Goal: Transaction & Acquisition: Obtain resource

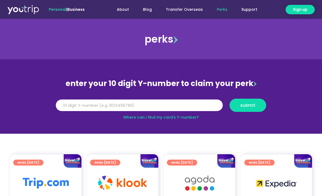
click at [171, 38] on div "perks" at bounding box center [161, 39] width 322 height 22
click at [185, 117] on link "Where can I find my card’s Y-number?" at bounding box center [161, 117] width 76 height 5
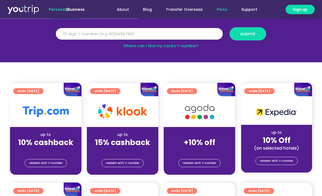
scroll to position [72, 0]
click at [202, 162] on span "redeem with Y-number" at bounding box center [199, 163] width 33 height 8
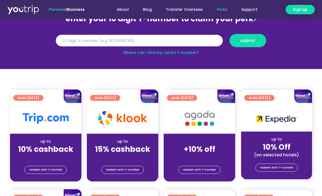
scroll to position [60, 0]
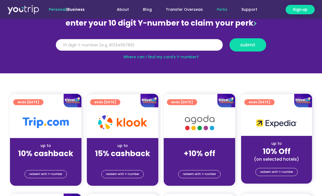
click at [72, 43] on input "Y Number" at bounding box center [139, 45] width 167 height 12
click at [251, 43] on span "submit" at bounding box center [247, 45] width 15 height 4
click at [61, 45] on input "Y Number" at bounding box center [139, 45] width 167 height 12
click at [92, 43] on input "Y Number" at bounding box center [139, 45] width 167 height 12
click at [250, 43] on span "submit" at bounding box center [247, 45] width 15 height 4
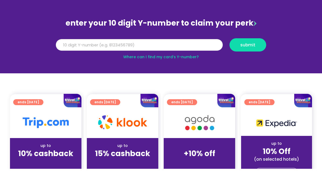
scroll to position [33, 0]
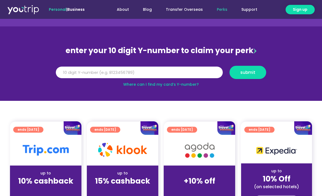
click at [251, 71] on span "submit" at bounding box center [247, 72] width 15 height 4
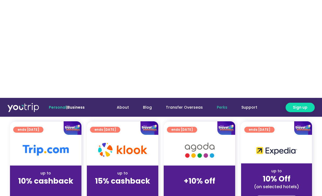
scroll to position [131, 0]
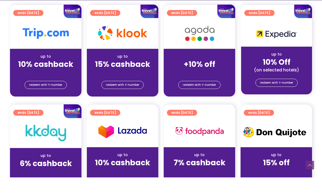
click at [205, 78] on strong "+10% off" at bounding box center [200, 83] width 32 height 11
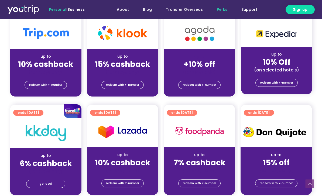
click at [203, 83] on span "redeem with Y-number" at bounding box center [199, 85] width 33 height 8
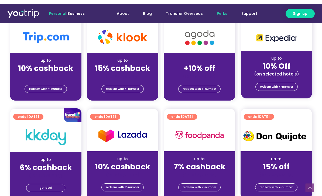
scroll to position [62, 0]
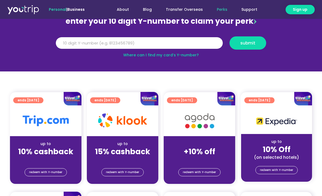
click at [250, 42] on span "submit" at bounding box center [247, 43] width 15 height 4
type input "8141906808"
click at [252, 41] on span "submit" at bounding box center [247, 43] width 15 height 4
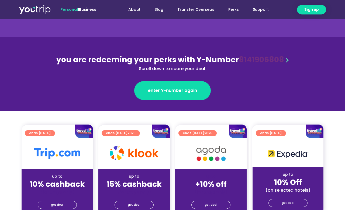
scroll to position [33, 0]
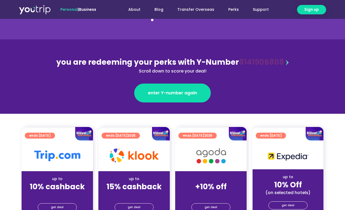
click at [176, 91] on span "enter Y-number again" at bounding box center [172, 93] width 49 height 6
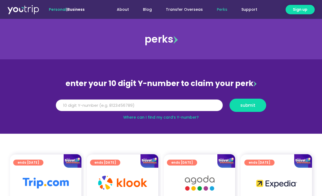
click at [65, 102] on input "Y Number" at bounding box center [139, 106] width 167 height 12
type input "8141906808"
click at [257, 103] on span "submit" at bounding box center [248, 105] width 28 height 4
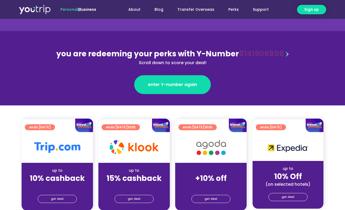
scroll to position [45, 0]
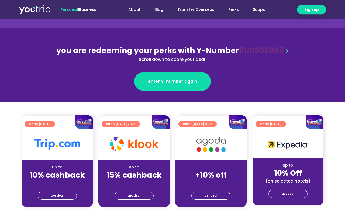
click at [210, 141] on img at bounding box center [211, 144] width 43 height 22
click at [214, 178] on strong "+10% off" at bounding box center [211, 175] width 32 height 11
click at [291, 49] on section "you are redeeming your perks with Y-Number 8141906808 Scroll down to score your…" at bounding box center [172, 65] width 345 height 74
click at [286, 51] on img at bounding box center [287, 50] width 3 height 5
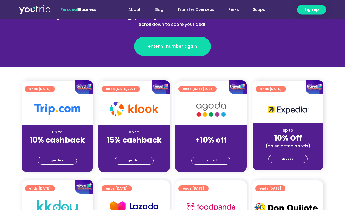
scroll to position [80, 0]
click at [220, 105] on img at bounding box center [211, 109] width 43 height 22
click at [216, 141] on strong "+10% off" at bounding box center [211, 140] width 32 height 11
click at [213, 160] on span "get deal" at bounding box center [211, 161] width 13 height 8
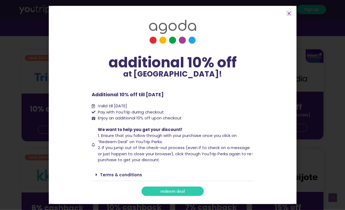
scroll to position [111, 0]
click at [176, 193] on span "redeem deal" at bounding box center [173, 191] width 25 height 4
